Goal: Navigation & Orientation: Go to known website

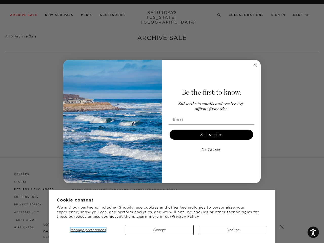
click at [88, 230] on span "Manage preferences" at bounding box center [88, 230] width 35 height 5
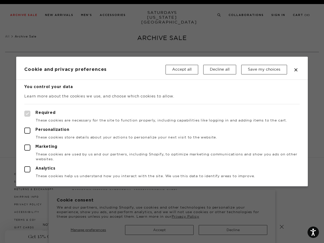
click at [233, 230] on div at bounding box center [162, 121] width 324 height 243
click at [255, 65] on button "Save my choices" at bounding box center [264, 70] width 46 height 10
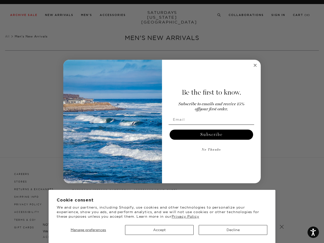
click at [162, 121] on div "Be the first to know. Subscribe to emails and receive 15% off your first order.…" at bounding box center [209, 121] width 94 height 113
click at [88, 230] on span "Manage preferences" at bounding box center [88, 230] width 35 height 5
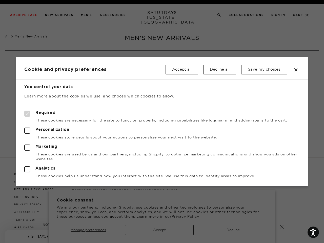
click at [233, 230] on div at bounding box center [162, 121] width 324 height 243
click at [255, 71] on button "Save my choices" at bounding box center [264, 70] width 46 height 10
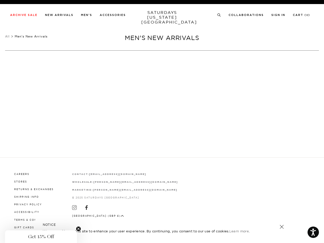
click at [211, 137] on div at bounding box center [162, 121] width 123 height 39
click at [211, 152] on div "Use Code EXTRA15 for Further 15% Off Archive Sale Items Archive Sale Men's Tees…" at bounding box center [162, 121] width 324 height 243
